Goal: Information Seeking & Learning: Check status

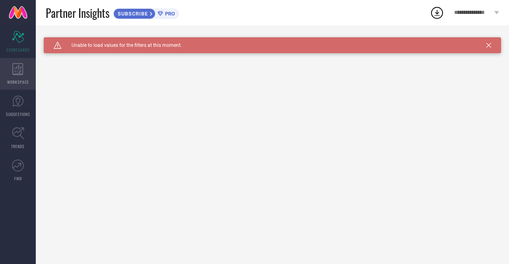
click at [29, 82] on div "WORKSPACE" at bounding box center [18, 74] width 36 height 32
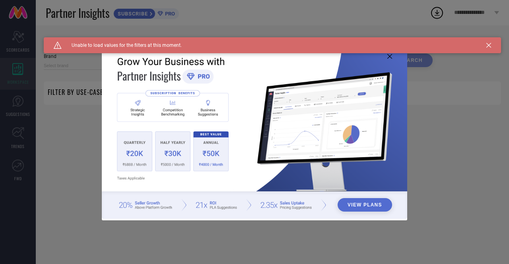
type input "1 STOP FASHION"
type input "All"
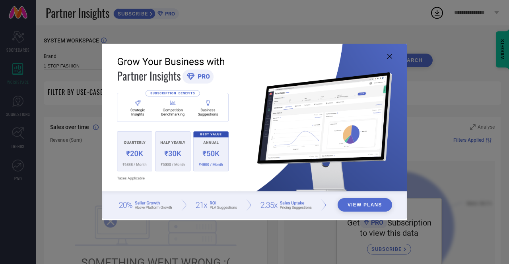
click at [354, 203] on button "View Plans" at bounding box center [364, 205] width 54 height 14
click at [392, 56] on img at bounding box center [254, 132] width 305 height 176
click at [391, 57] on icon at bounding box center [389, 56] width 5 height 5
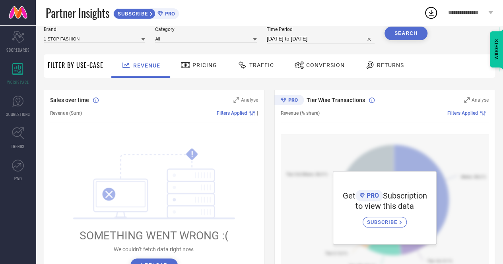
scroll to position [40, 0]
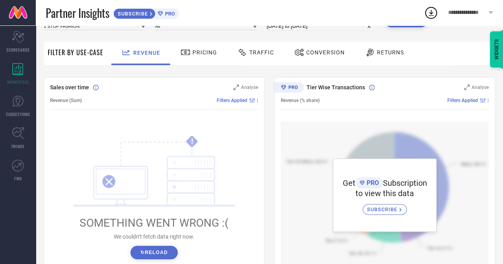
click at [202, 52] on span "Pricing" at bounding box center [204, 52] width 25 height 6
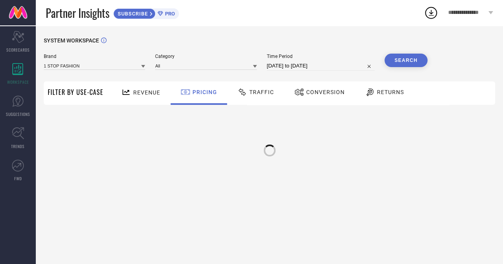
scroll to position [0, 0]
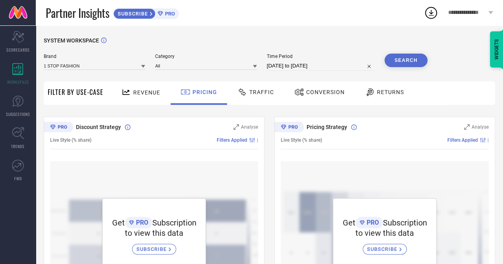
click at [250, 92] on span "Traffic" at bounding box center [261, 92] width 25 height 6
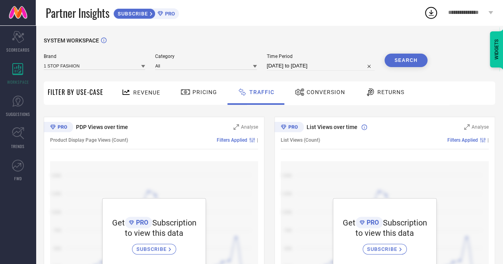
click at [314, 92] on span "Conversion" at bounding box center [325, 92] width 39 height 6
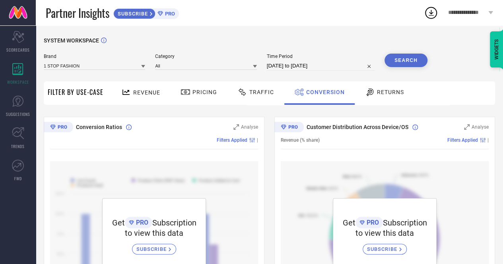
click at [393, 91] on span "Returns" at bounding box center [390, 92] width 27 height 6
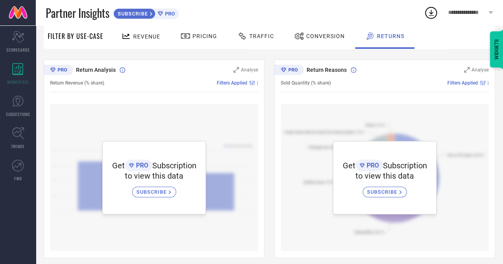
scroll to position [40, 0]
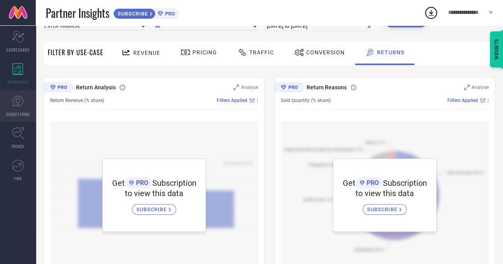
click at [9, 105] on link "SUGGESTIONS" at bounding box center [18, 106] width 36 height 32
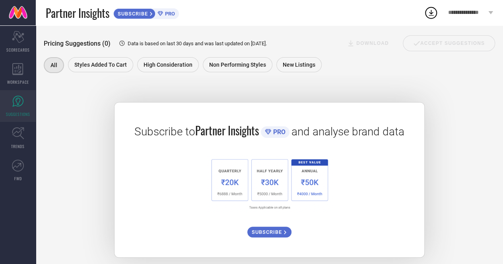
scroll to position [115, 0]
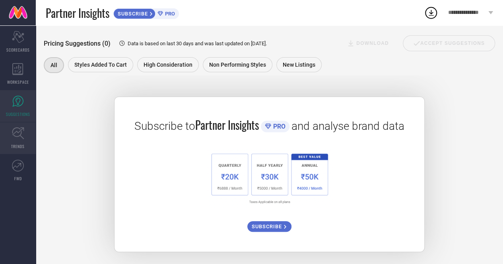
click at [22, 139] on link "TRENDS" at bounding box center [18, 138] width 36 height 32
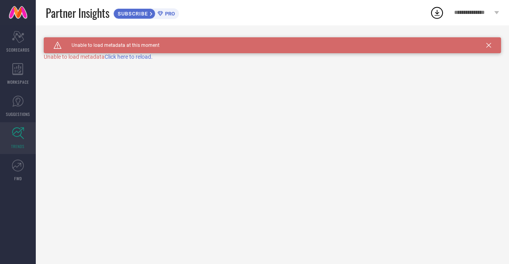
click at [119, 58] on span "Click here to reload." at bounding box center [129, 57] width 48 height 6
click at [19, 179] on span "FWD" at bounding box center [18, 179] width 8 height 6
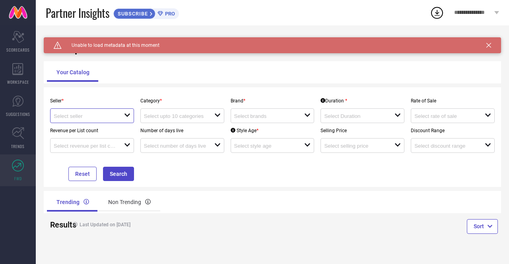
click at [81, 114] on input at bounding box center [85, 116] width 63 height 6
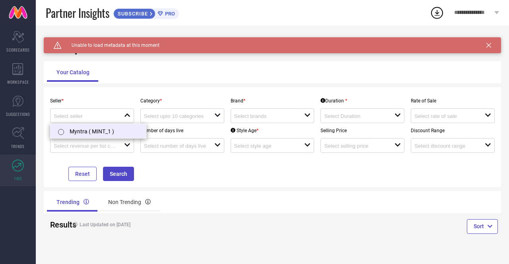
click at [69, 134] on div at bounding box center [62, 132] width 14 height 16
type input "Myntra ( MINT_1 )"
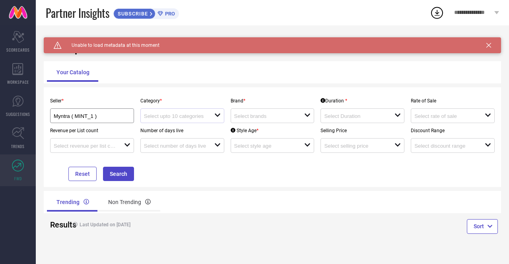
click at [191, 121] on div "open" at bounding box center [182, 115] width 84 height 15
click at [191, 121] on div "close" at bounding box center [182, 115] width 84 height 15
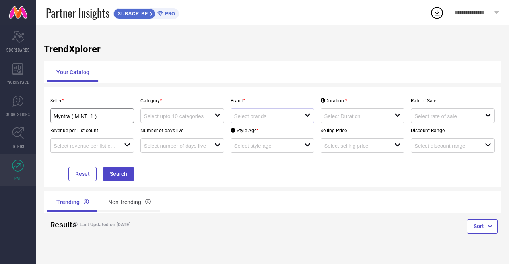
click at [233, 116] on div "open" at bounding box center [272, 115] width 84 height 15
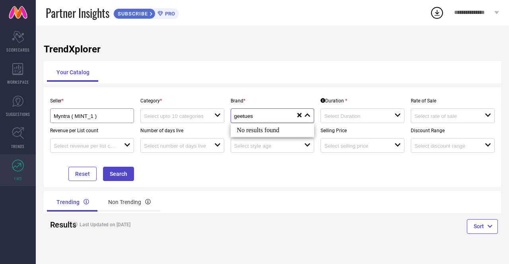
type input "geetues"
click at [261, 173] on div "Seller * Myntra ( MINT_1 ) Category * open Brand * geetues close reset Duration…" at bounding box center [272, 137] width 451 height 88
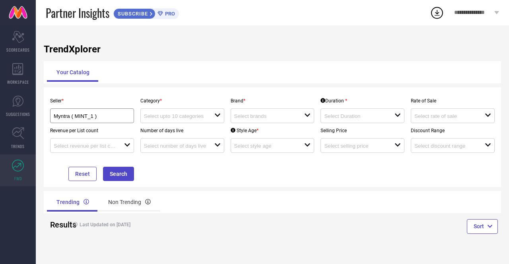
click at [199, 125] on div "Number of days live open" at bounding box center [182, 138] width 90 height 30
click at [199, 120] on div "open" at bounding box center [182, 115] width 84 height 15
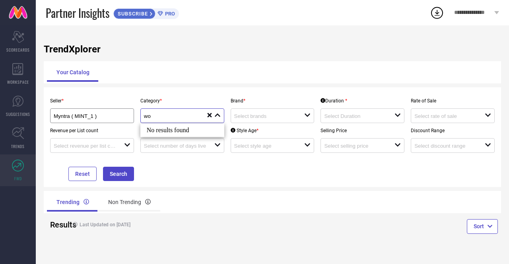
type input "w"
click at [107, 130] on p "Revenue per List count" at bounding box center [92, 131] width 84 height 6
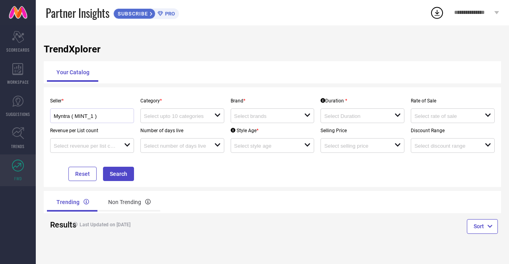
click at [126, 114] on div "Myntra ( MINT_1 )" at bounding box center [92, 116] width 77 height 8
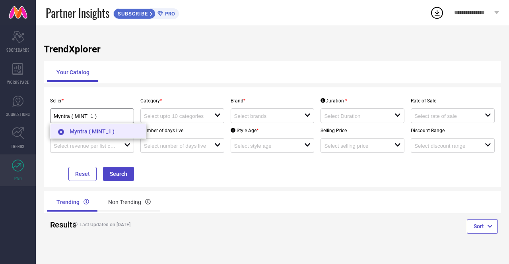
click at [111, 129] on li "Myntra ( MINT_1 )" at bounding box center [97, 131] width 95 height 14
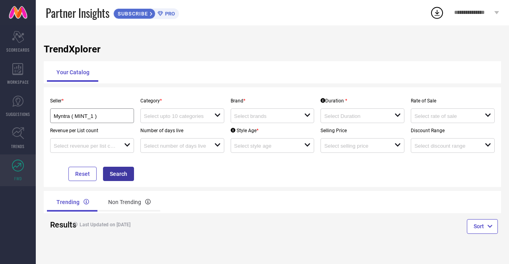
click at [114, 172] on button "Search" at bounding box center [118, 174] width 31 height 14
click at [117, 174] on button "Search" at bounding box center [118, 174] width 31 height 14
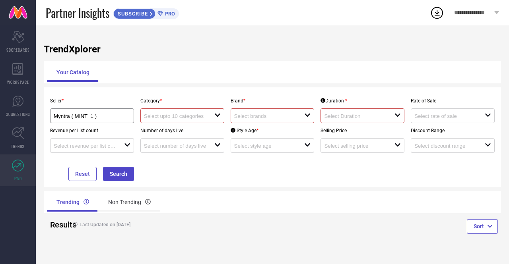
click at [261, 113] on div at bounding box center [269, 116] width 70 height 8
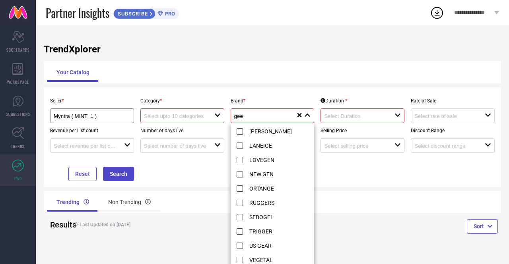
scroll to position [75, 0]
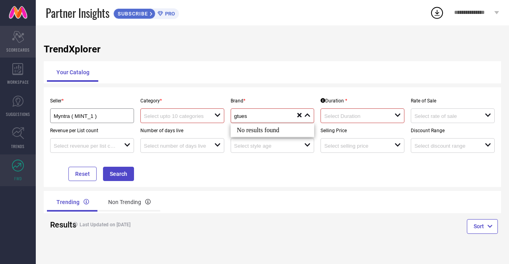
type input "gtues"
click at [14, 39] on icon at bounding box center [18, 37] width 12 height 12
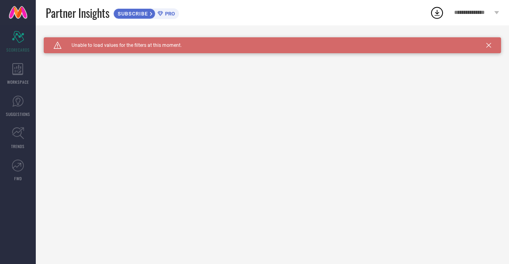
click at [489, 17] on div "**********" at bounding box center [476, 12] width 65 height 25
